Goal: Information Seeking & Learning: Learn about a topic

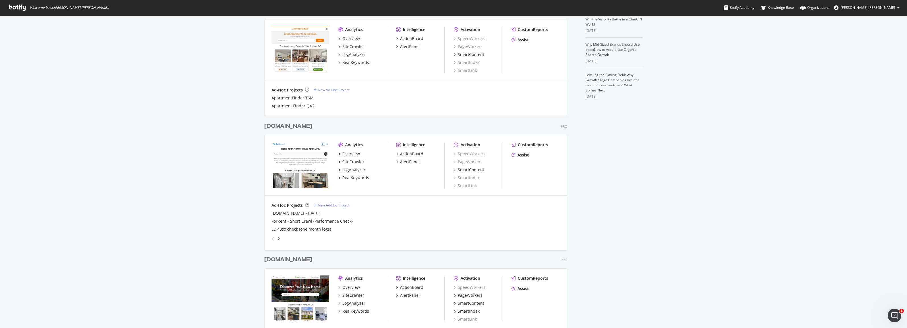
scroll to position [222, 0]
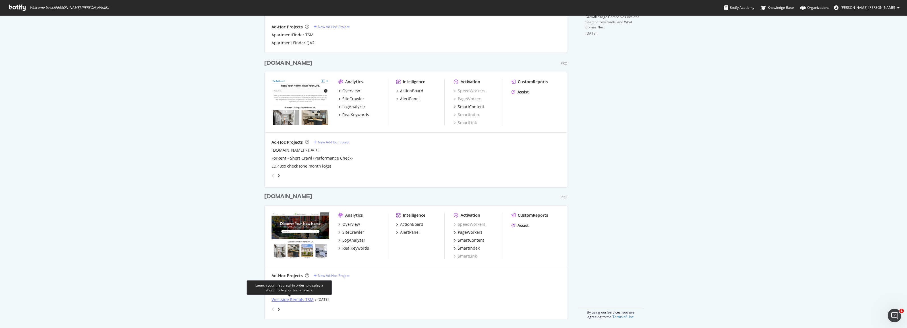
click at [279, 299] on div "Westside Rentals TSM" at bounding box center [292, 300] width 42 height 6
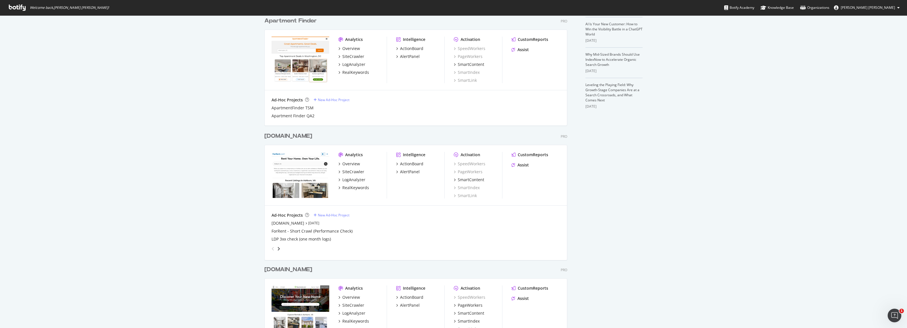
scroll to position [222, 0]
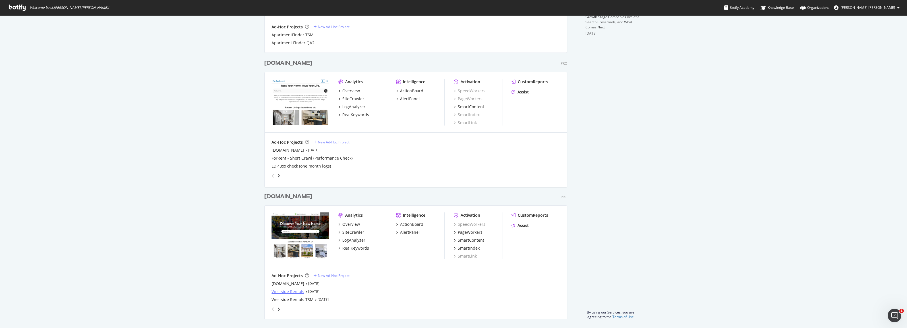
click at [277, 291] on div "Westside Rentals" at bounding box center [287, 292] width 33 height 6
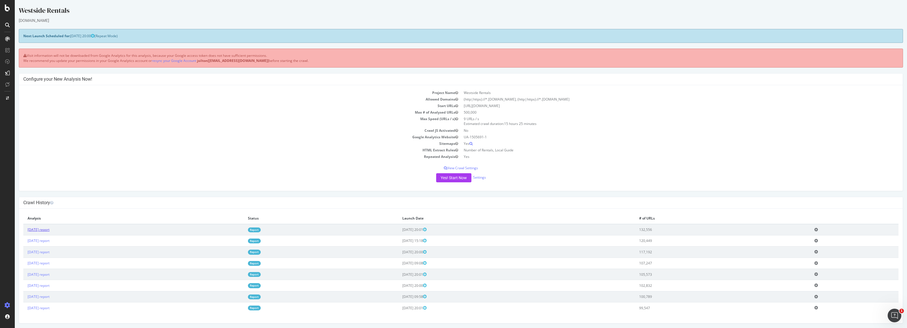
click at [49, 229] on link "[DATE] report" at bounding box center [39, 229] width 22 height 5
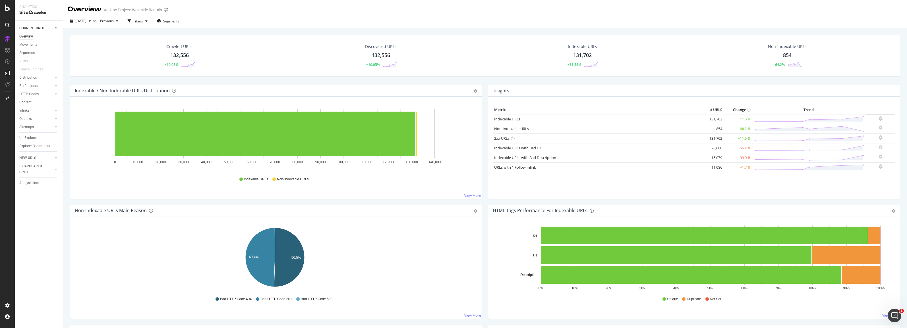
click at [175, 56] on div "132,556" at bounding box center [179, 55] width 18 height 7
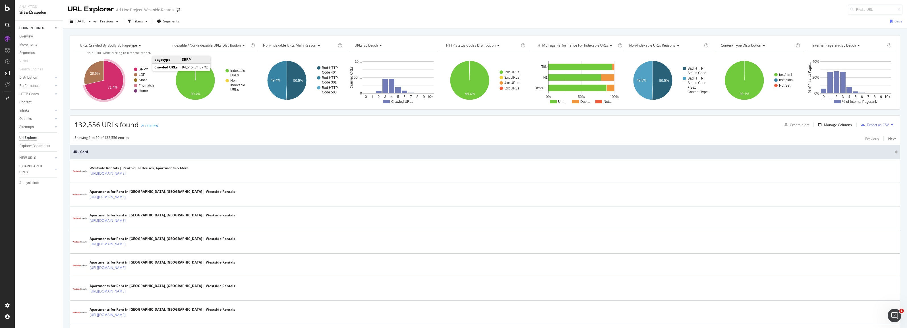
click at [144, 69] on text "SRP/*" at bounding box center [143, 69] width 9 height 4
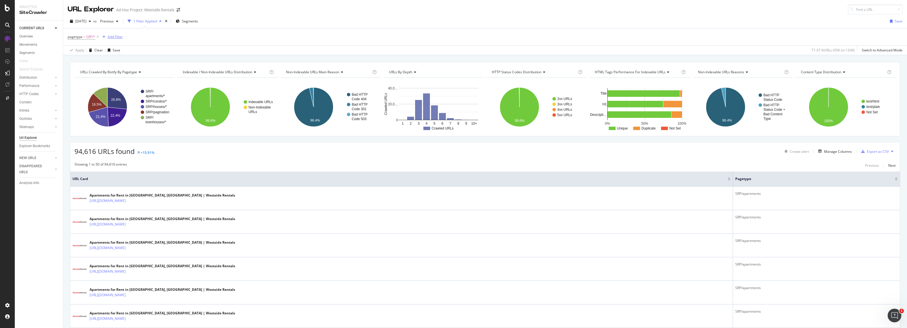
click at [117, 37] on div "Add Filter" at bounding box center [115, 36] width 15 height 5
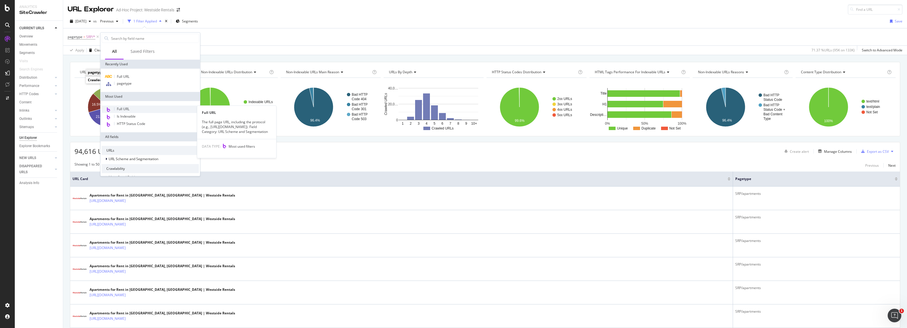
click at [132, 108] on div "Full URL" at bounding box center [150, 109] width 97 height 7
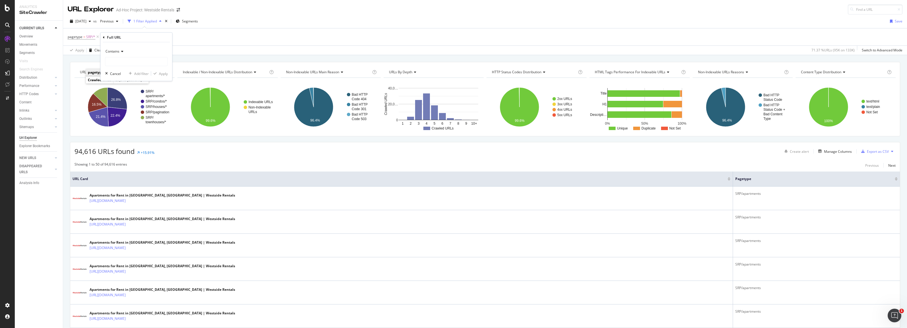
click at [127, 50] on div "Contains" at bounding box center [136, 51] width 63 height 9
click at [127, 114] on span "Doesn't contain" at bounding box center [120, 114] width 25 height 5
click at [129, 62] on input "text" at bounding box center [136, 61] width 62 height 9
type input "/page-"
click at [165, 73] on div "Apply" at bounding box center [163, 73] width 9 height 5
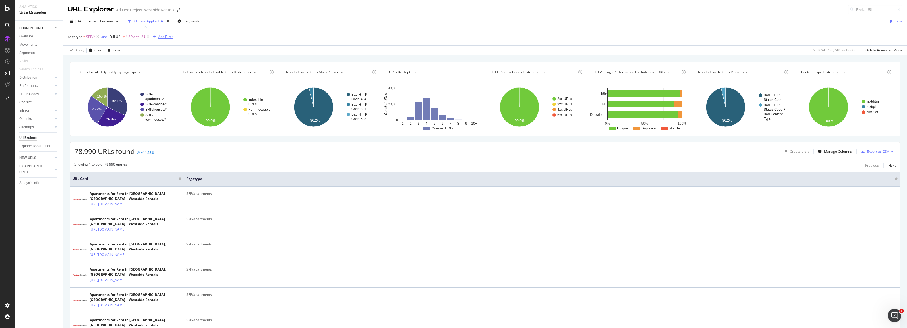
click at [166, 36] on div "Add Filter" at bounding box center [165, 36] width 15 height 5
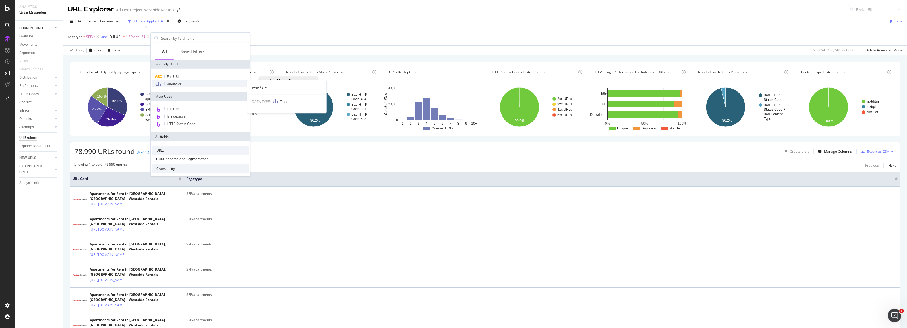
click at [219, 83] on div "pagetype" at bounding box center [200, 83] width 97 height 7
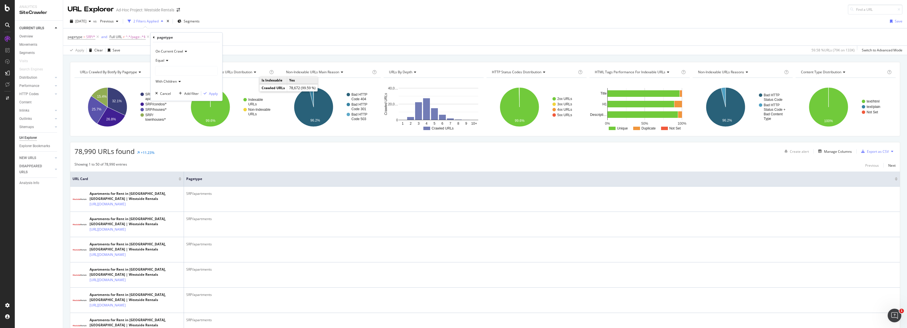
click at [163, 70] on div at bounding box center [187, 71] width 62 height 9
click at [160, 82] on icon at bounding box center [159, 81] width 2 height 3
click at [161, 88] on icon at bounding box center [162, 87] width 2 height 3
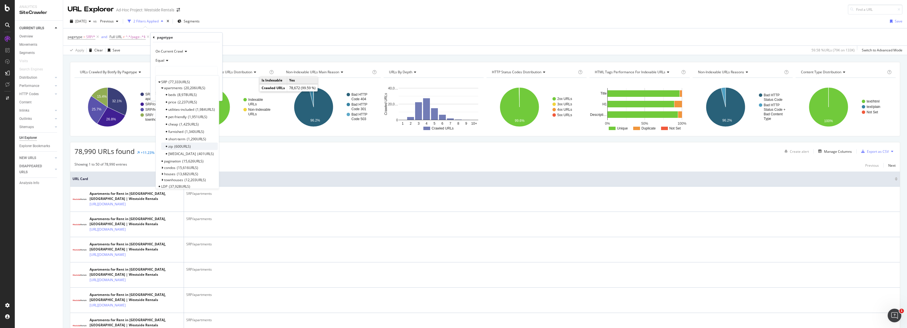
scroll to position [27, 0]
click at [259, 37] on div "pagetype = SRP/* and Full URL ≠ ^.*/page-.*$ Add Filter" at bounding box center [485, 36] width 835 height 17
